Goal: Task Accomplishment & Management: Complete application form

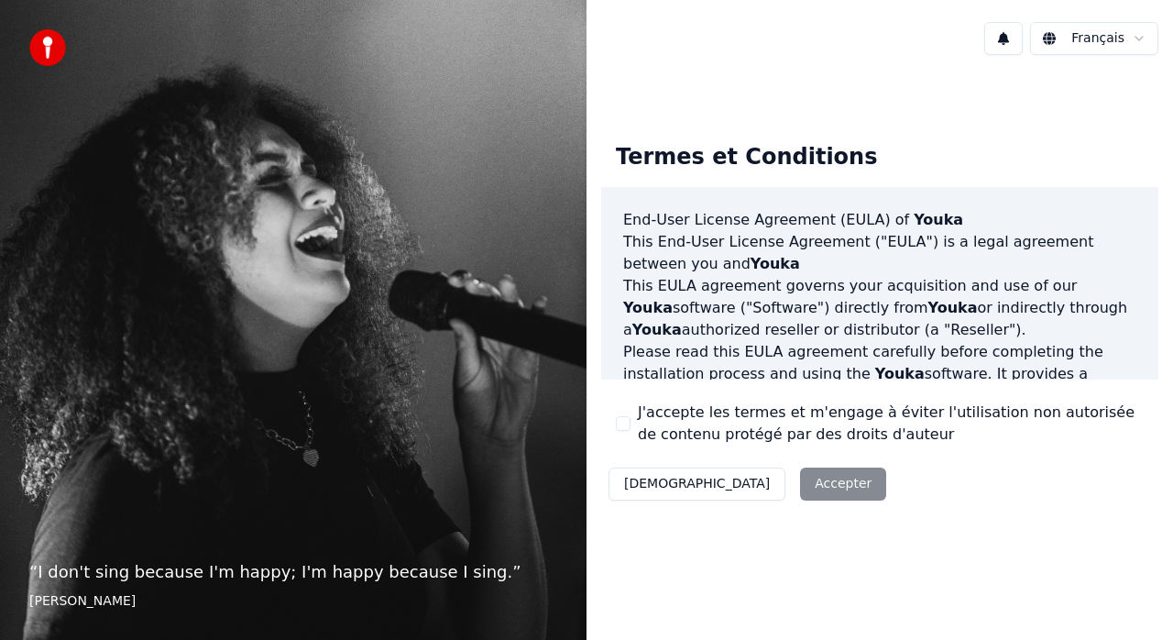
click at [623, 425] on button "J'accepte les termes et m'engage à éviter l'utilisation non autorisée de conten…" at bounding box center [623, 423] width 15 height 15
click at [800, 491] on button "Accepter" at bounding box center [843, 484] width 86 height 33
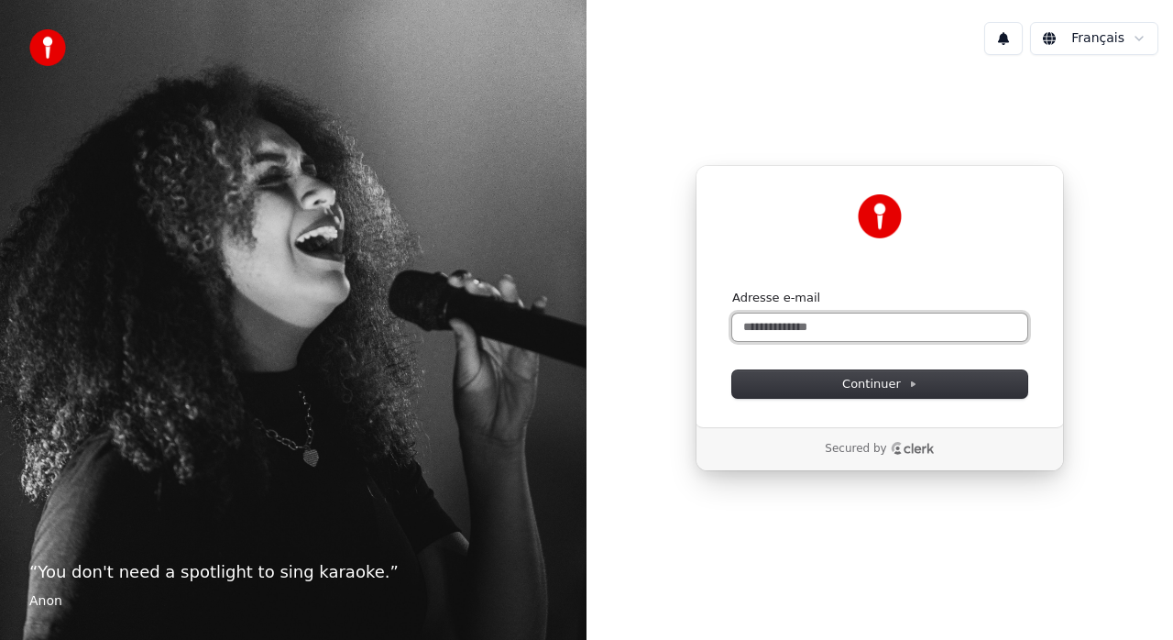
click at [759, 325] on input "Adresse e-mail" at bounding box center [879, 328] width 295 height 28
type input "*"
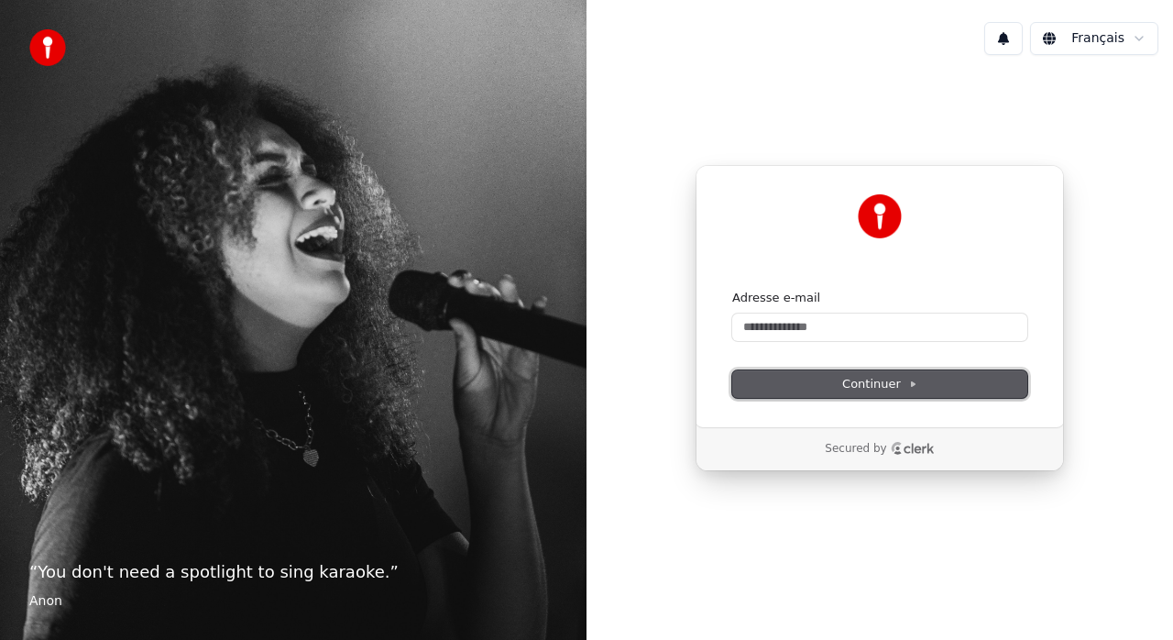
click at [857, 394] on button "Continuer" at bounding box center [879, 384] width 295 height 28
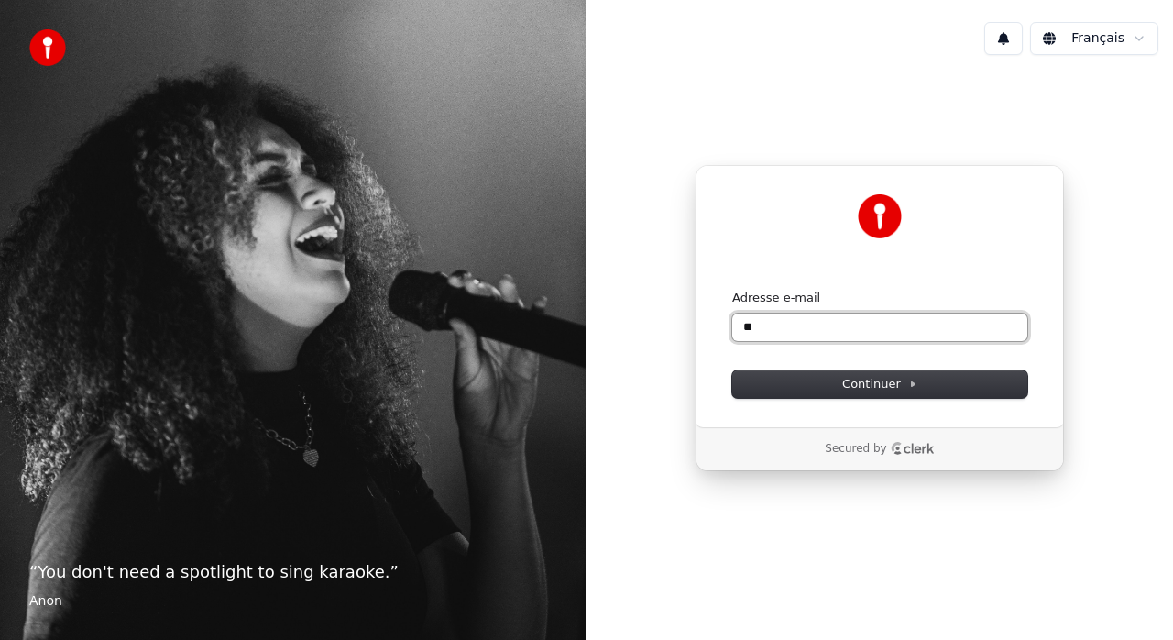
type input "*"
